Goal: Navigation & Orientation: Go to known website

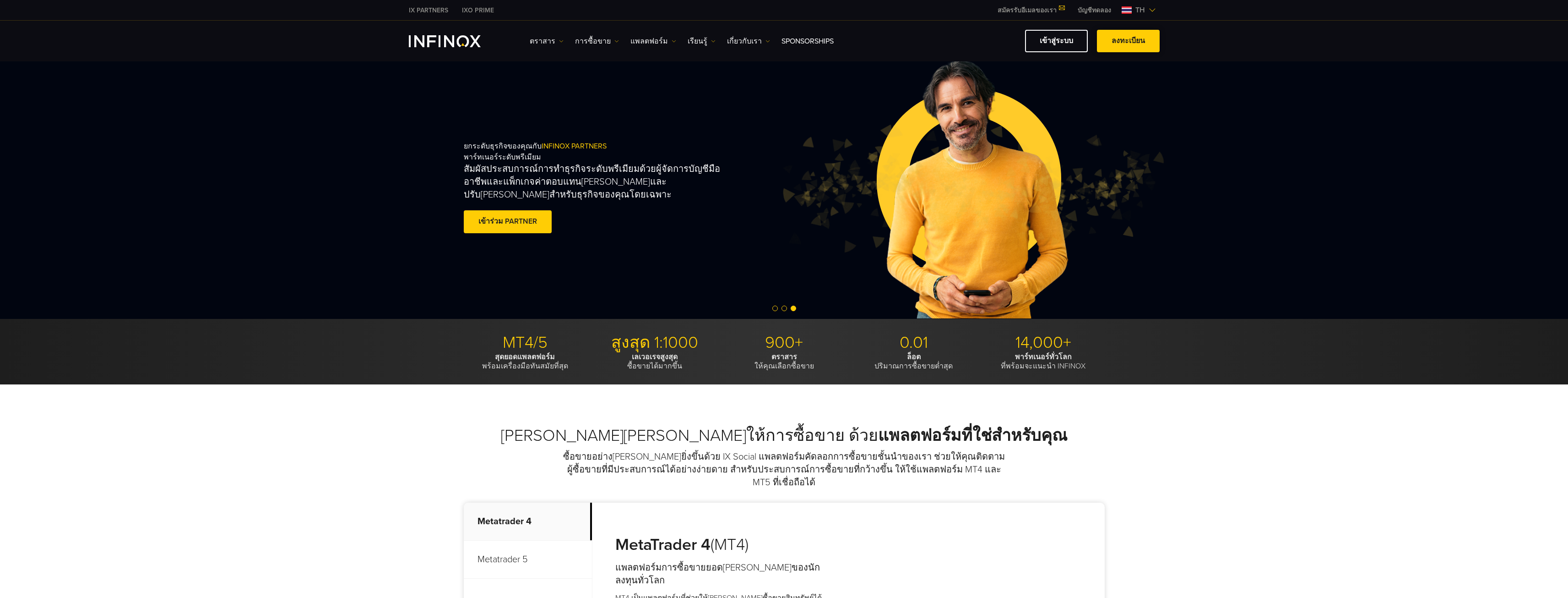
click at [1128, 41] on span at bounding box center [1128, 41] width 0 height 0
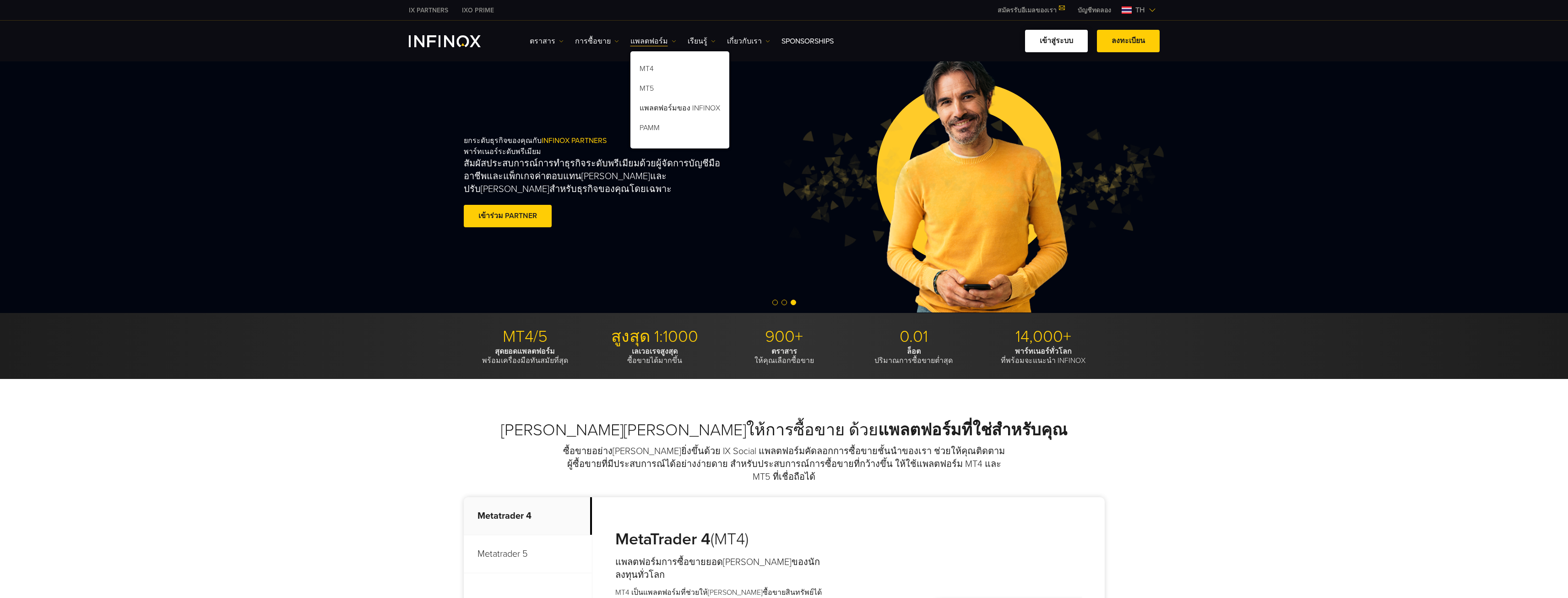
click at [1075, 40] on link "เข้าสู่ระบบ" at bounding box center [1056, 41] width 62 height 22
